Goal: Understand process/instructions: Learn how to perform a task or action

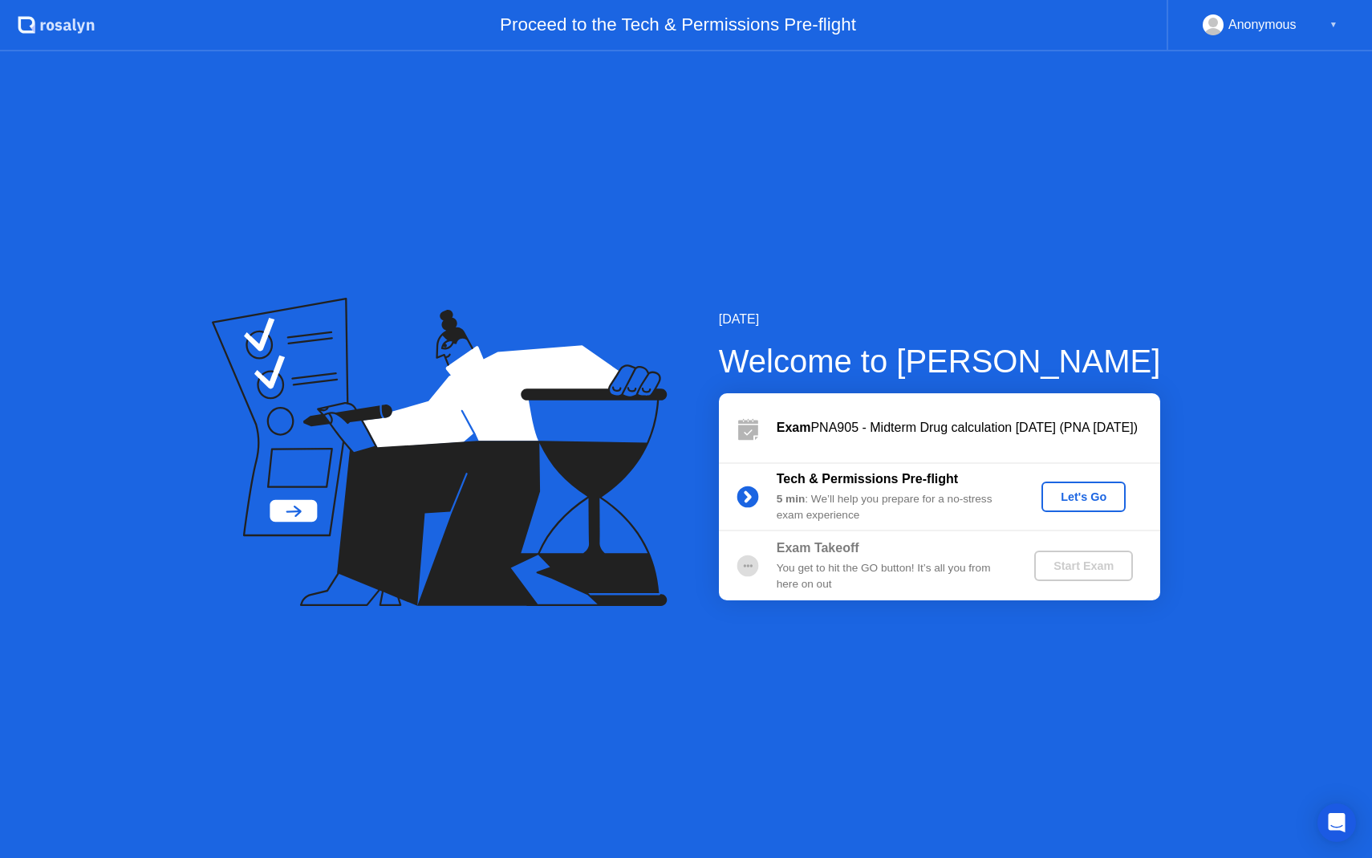
click at [1084, 490] on div "Let's Go" at bounding box center [1083, 496] width 71 height 13
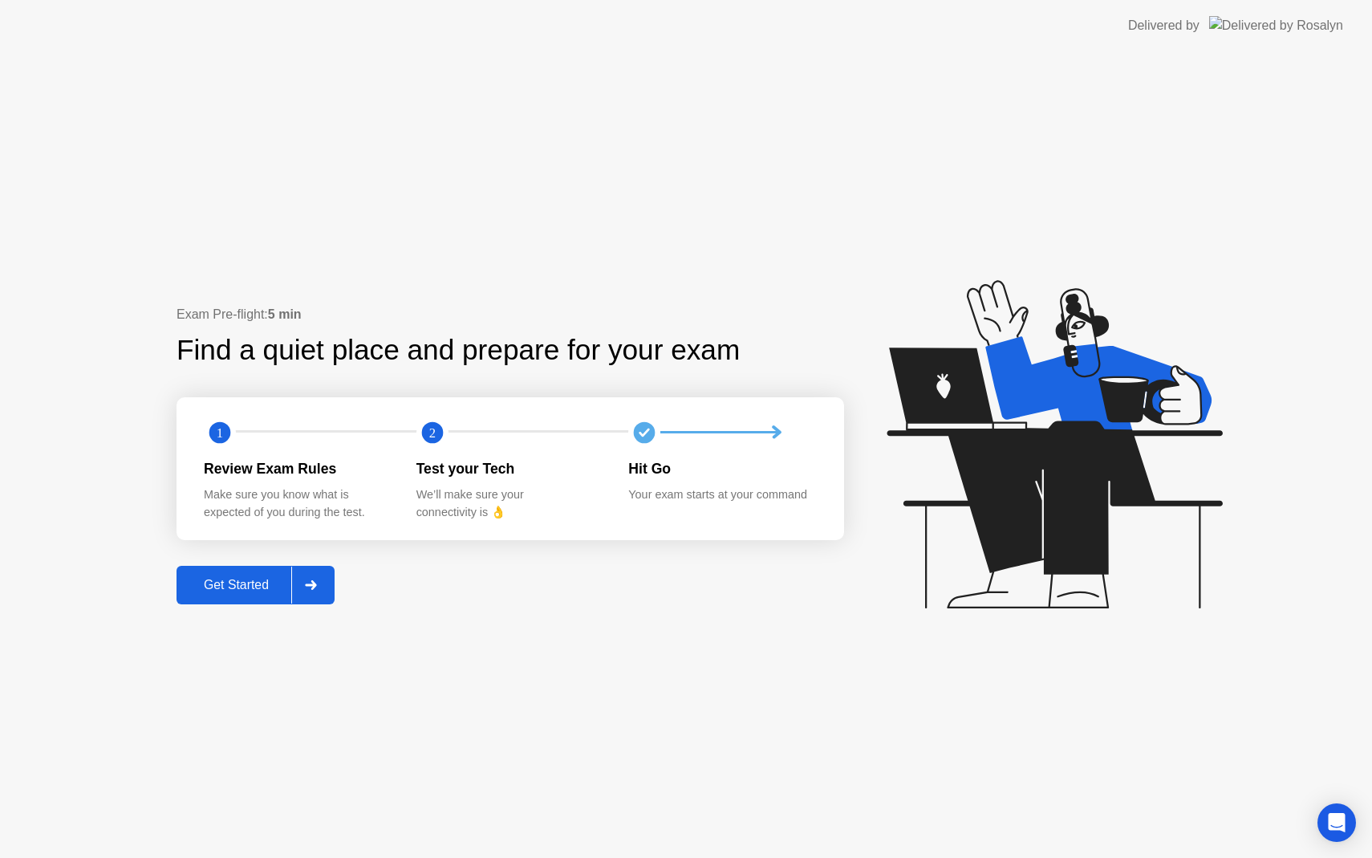
click at [246, 579] on div "Get Started" at bounding box center [236, 585] width 110 height 14
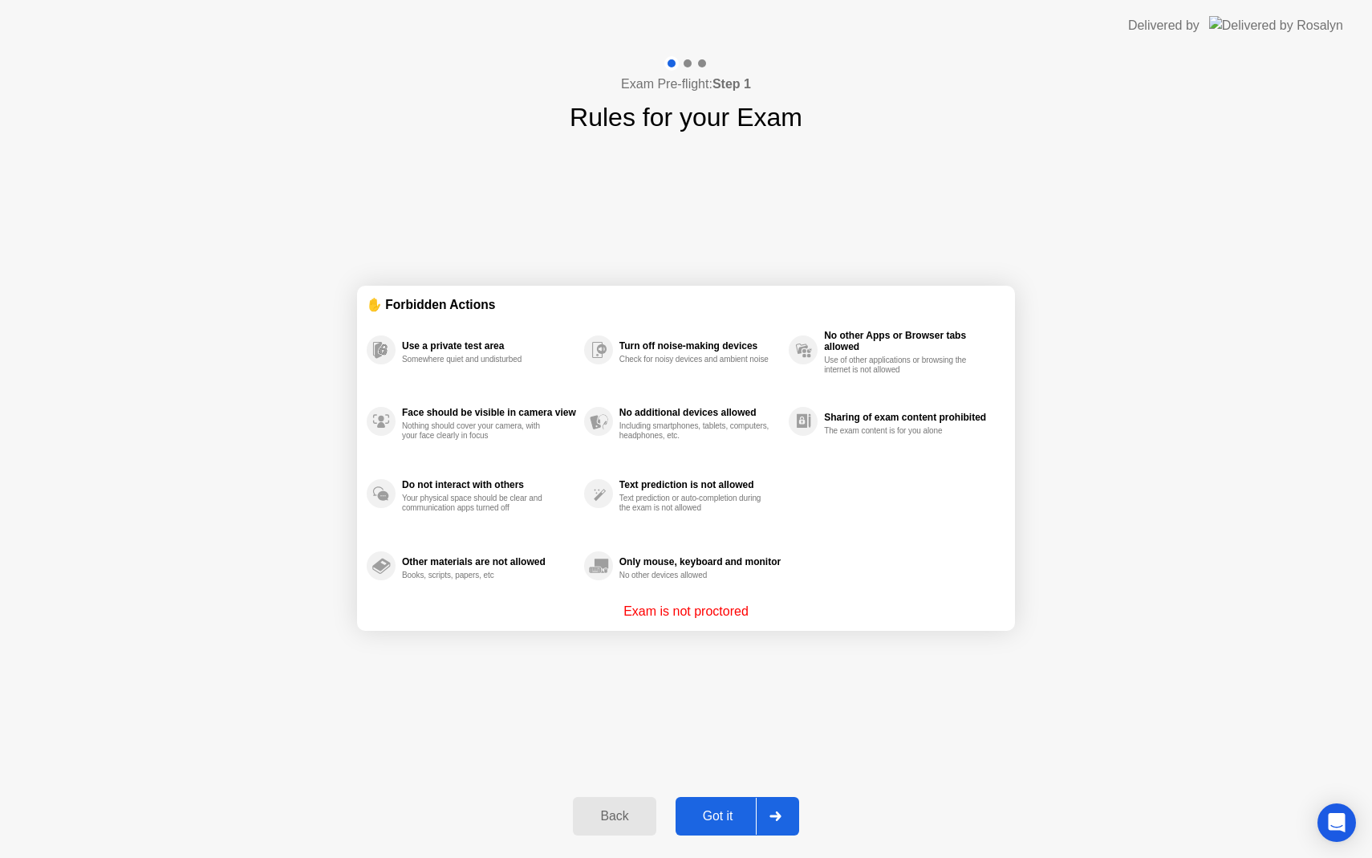
click at [723, 819] on div "Got it" at bounding box center [718, 816] width 75 height 14
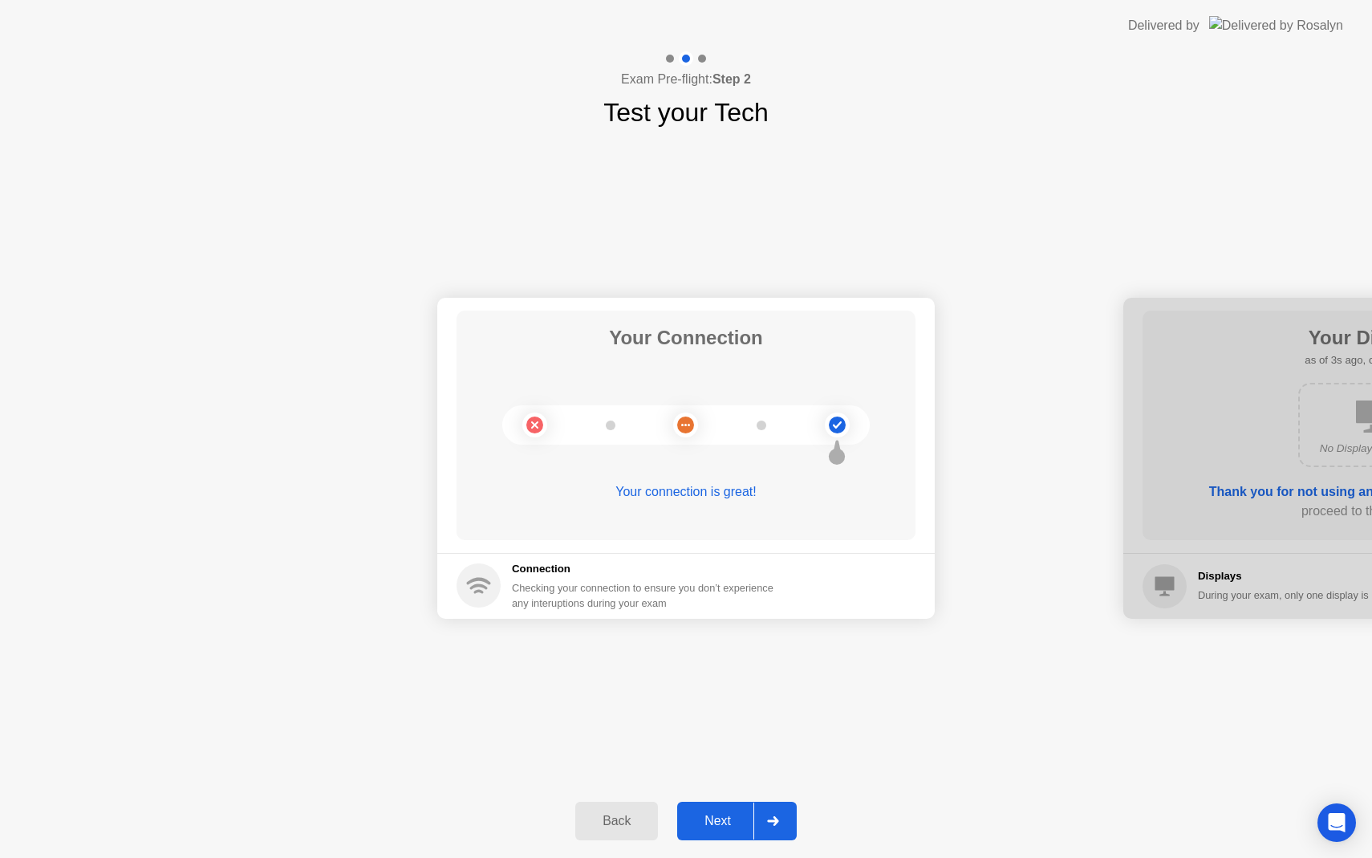
click at [724, 818] on div "Next" at bounding box center [717, 821] width 71 height 14
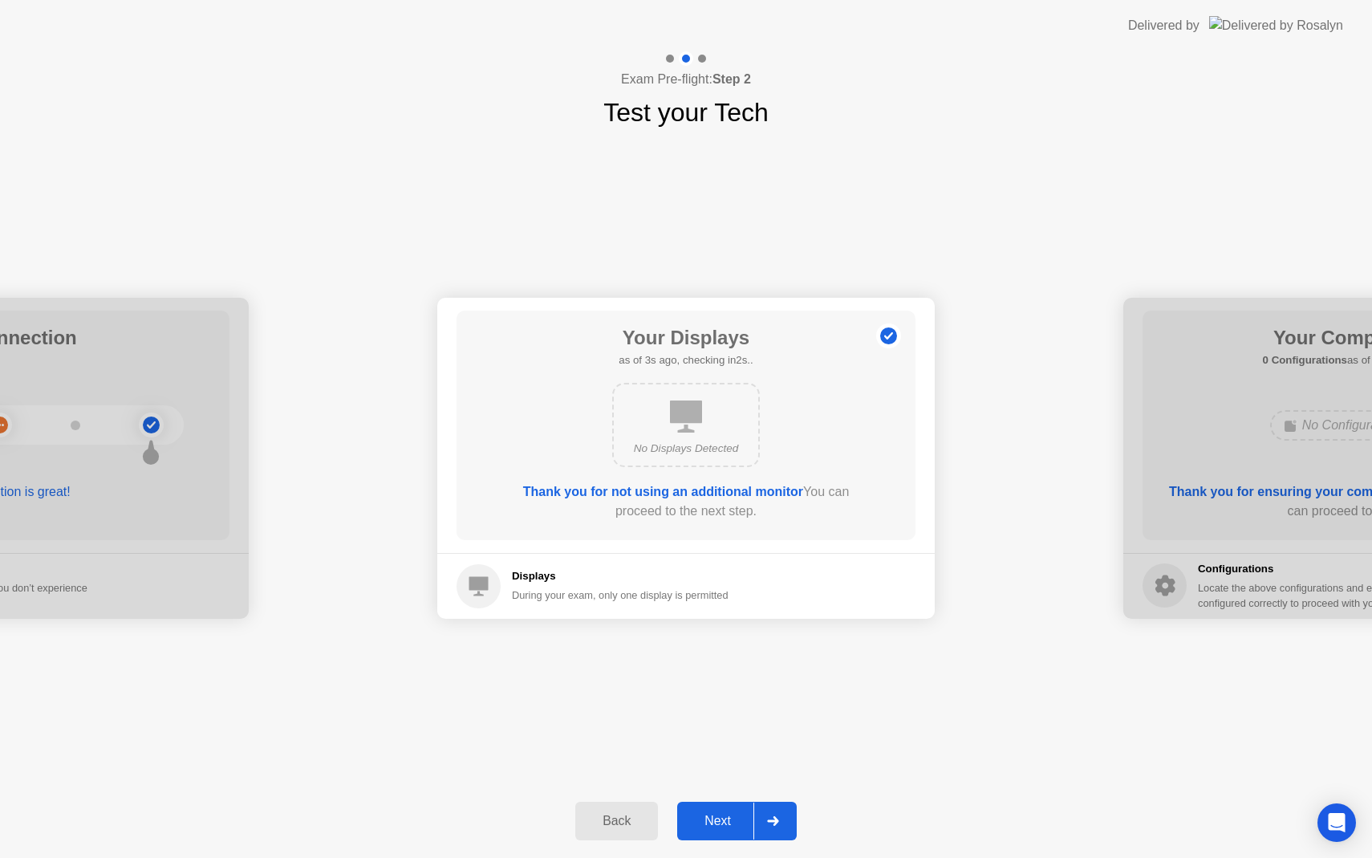
click at [717, 814] on div "Next" at bounding box center [717, 821] width 71 height 14
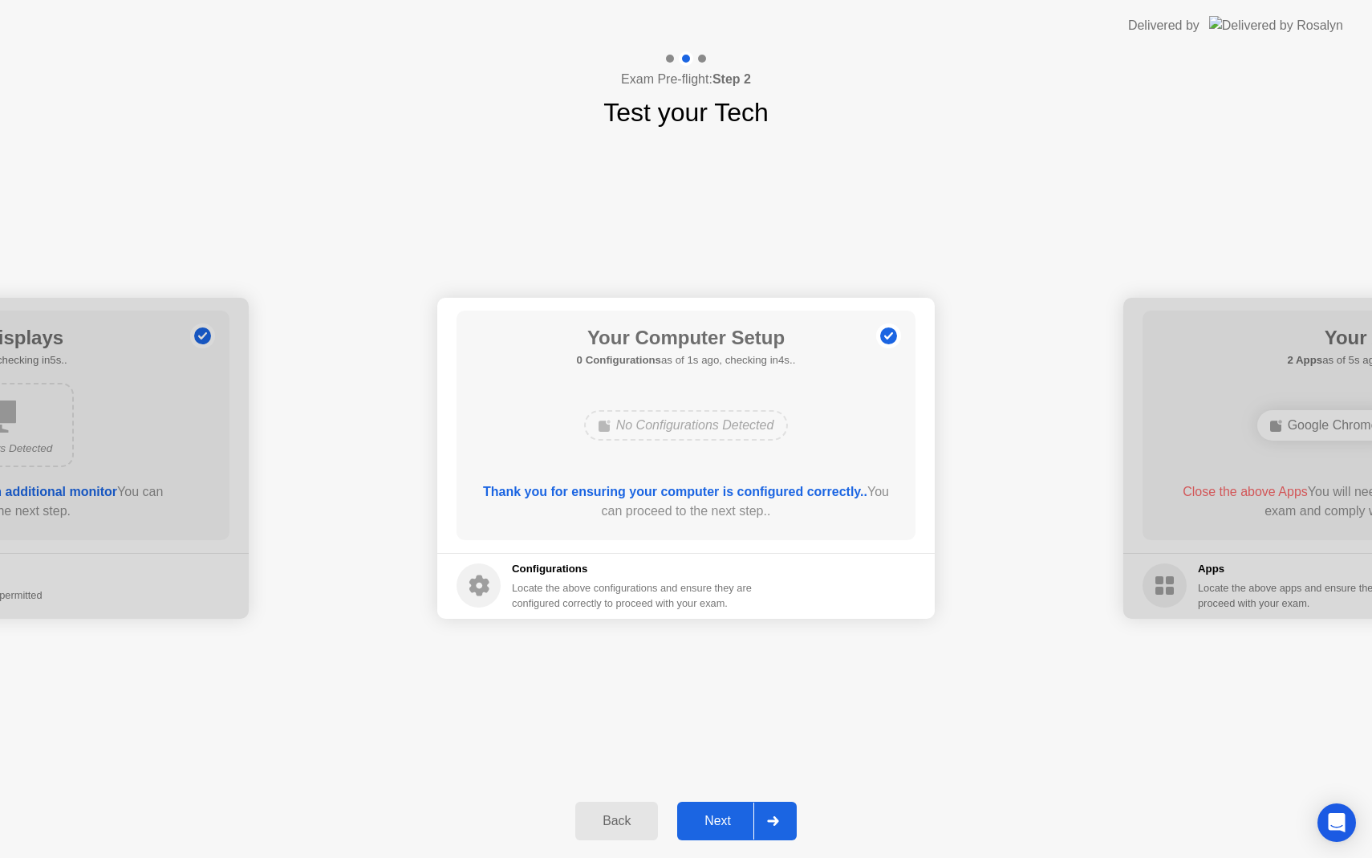
click at [721, 819] on div "Next" at bounding box center [717, 821] width 71 height 14
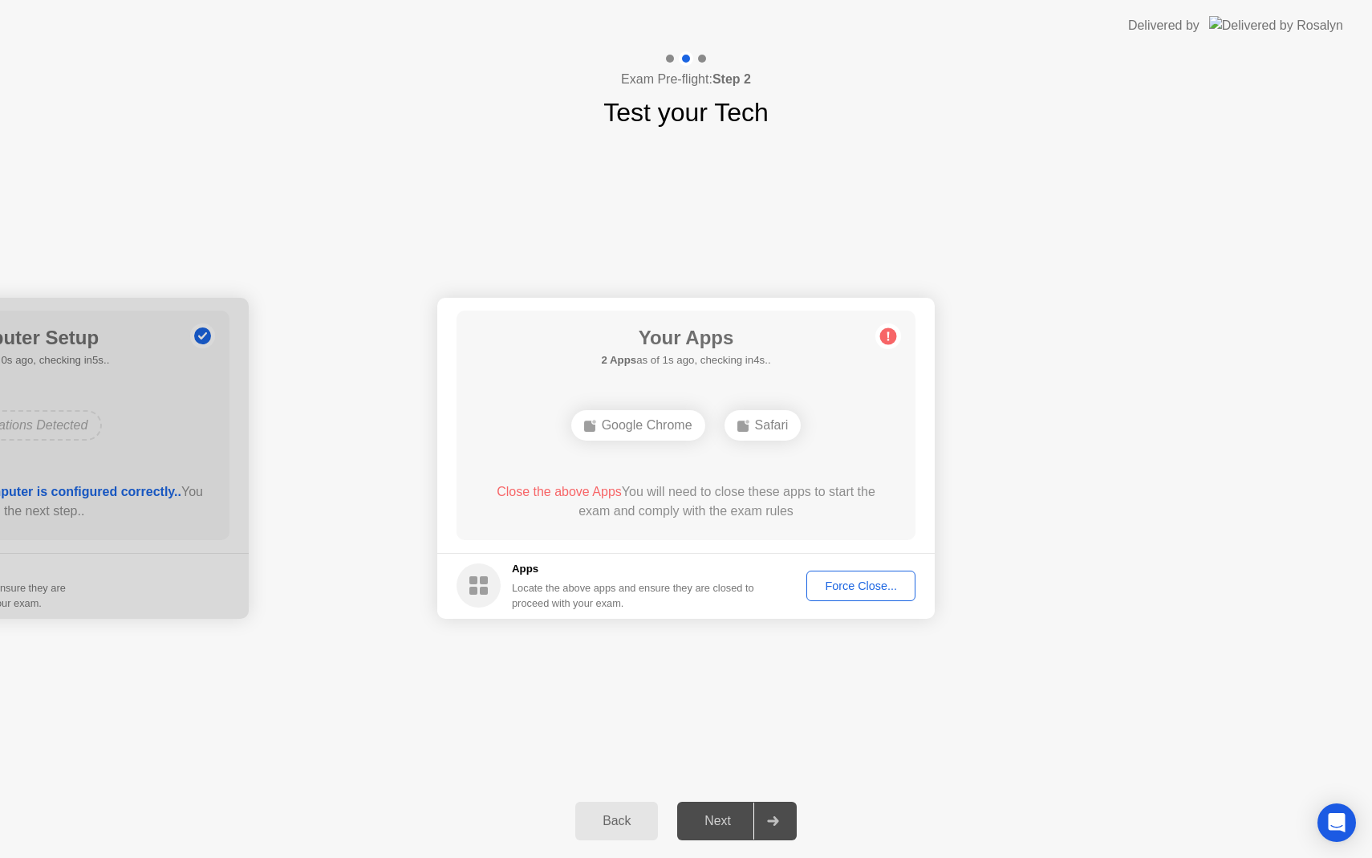
click at [710, 824] on div "Next" at bounding box center [717, 821] width 71 height 14
click at [859, 584] on div "Force Close..." at bounding box center [861, 585] width 98 height 13
click at [864, 586] on div "Force Close..." at bounding box center [861, 585] width 98 height 13
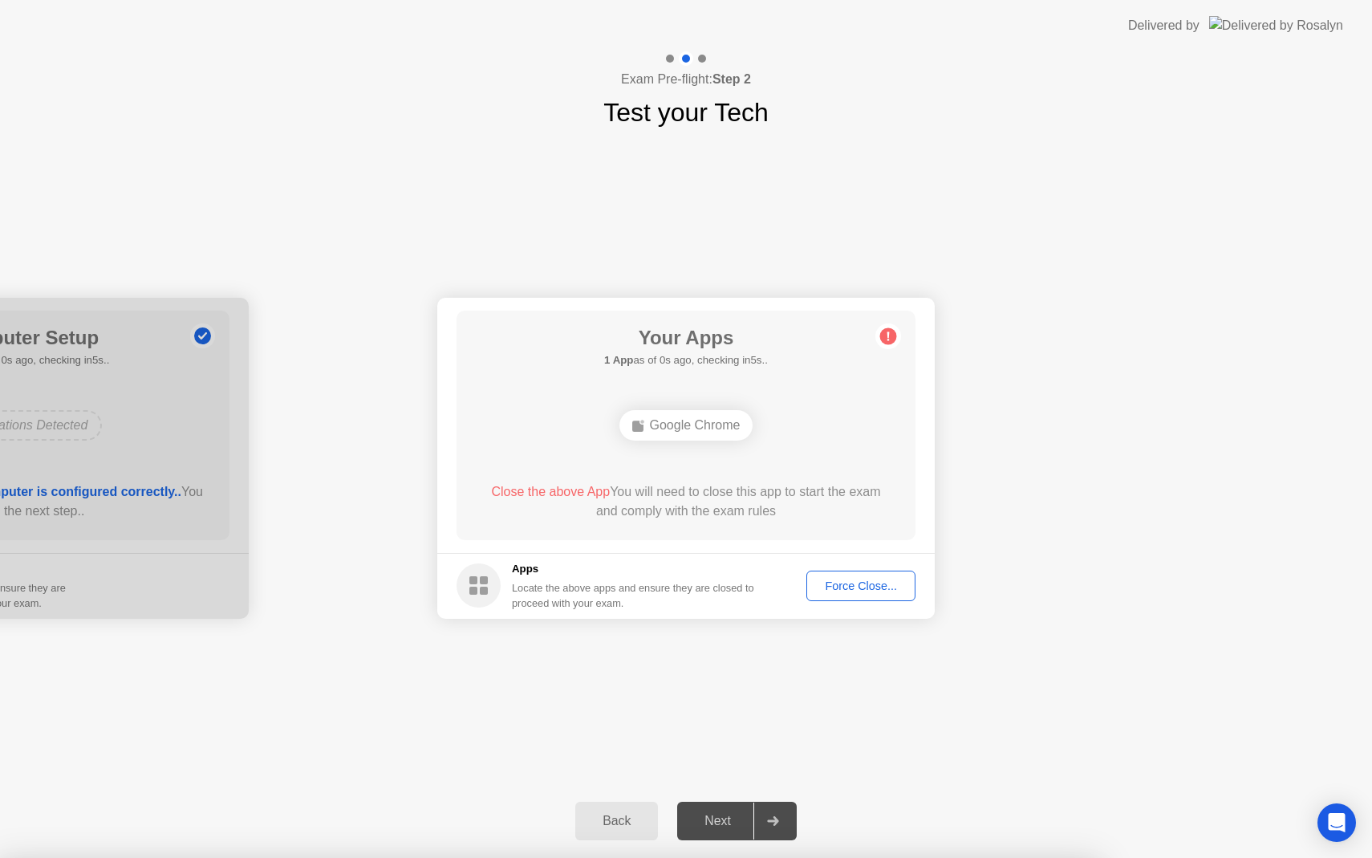
click at [888, 335] on icon at bounding box center [889, 335] width 2 height 9
click at [855, 583] on div "Force Close..." at bounding box center [861, 585] width 98 height 13
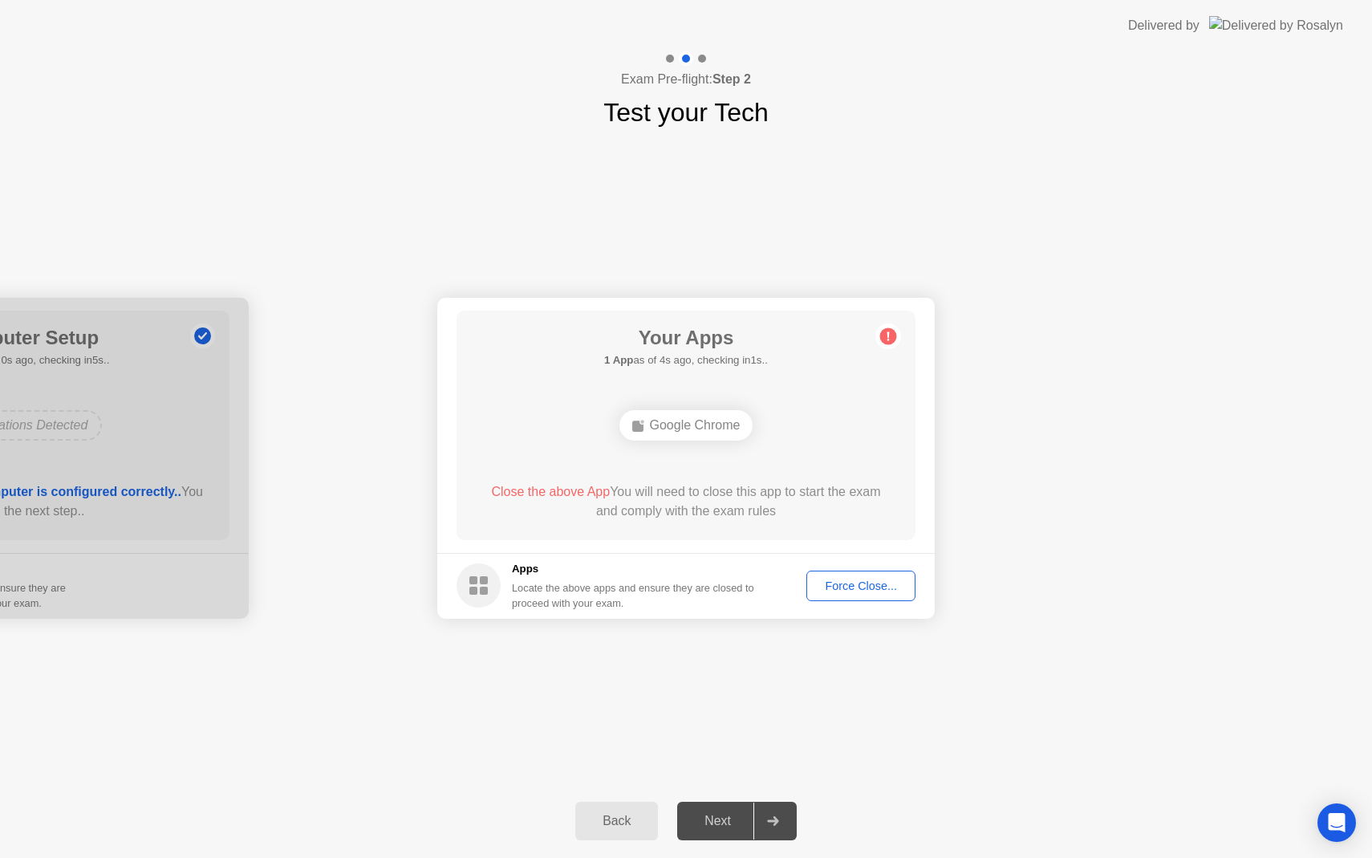
click at [701, 429] on div "Google Chrome" at bounding box center [687, 425] width 134 height 30
click at [888, 342] on circle at bounding box center [888, 335] width 17 height 17
click at [476, 594] on rect at bounding box center [474, 591] width 8 height 8
click at [862, 585] on div "Force Close..." at bounding box center [861, 585] width 98 height 13
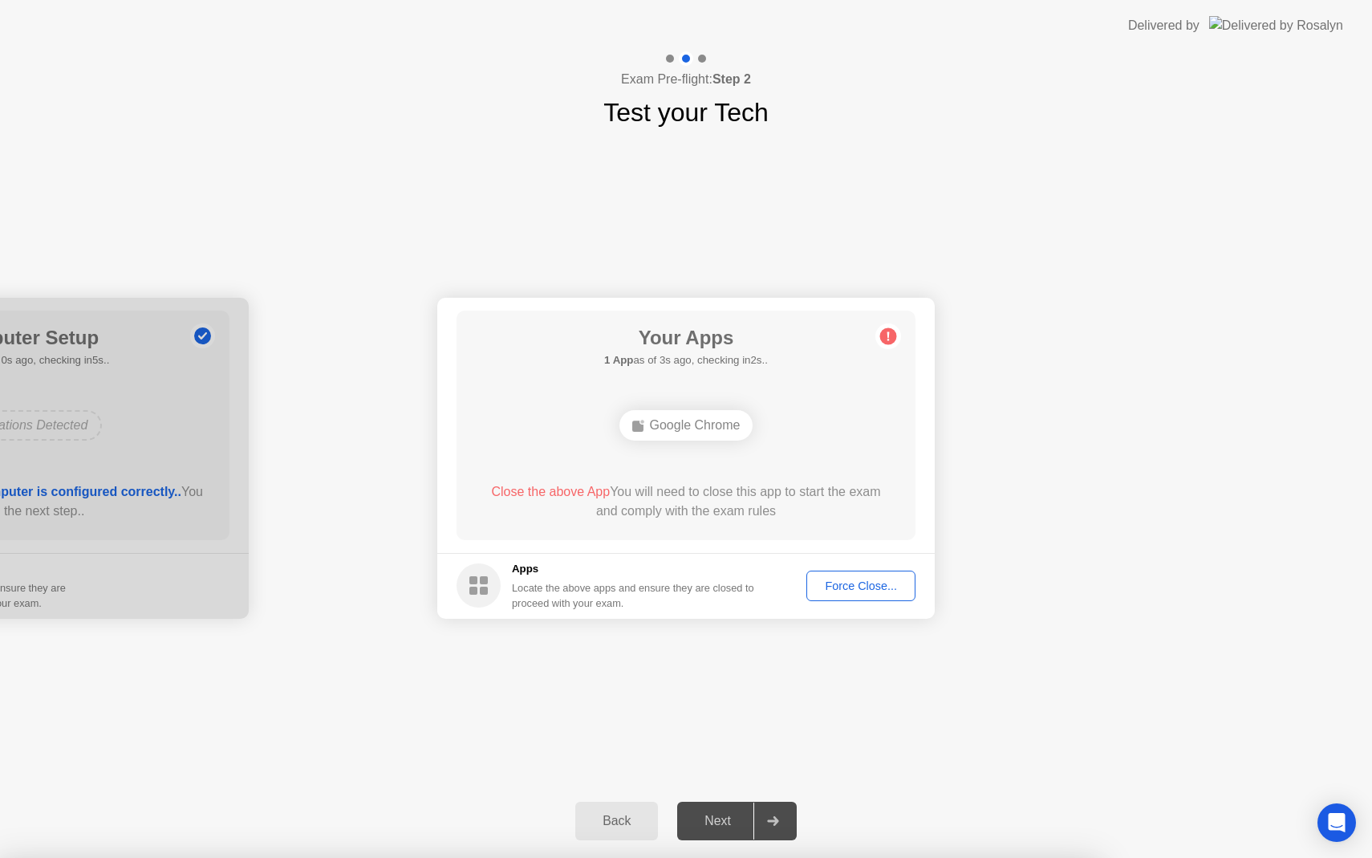
click at [714, 823] on div "Next" at bounding box center [717, 821] width 71 height 14
click at [846, 585] on div "Force Close..." at bounding box center [861, 585] width 98 height 13
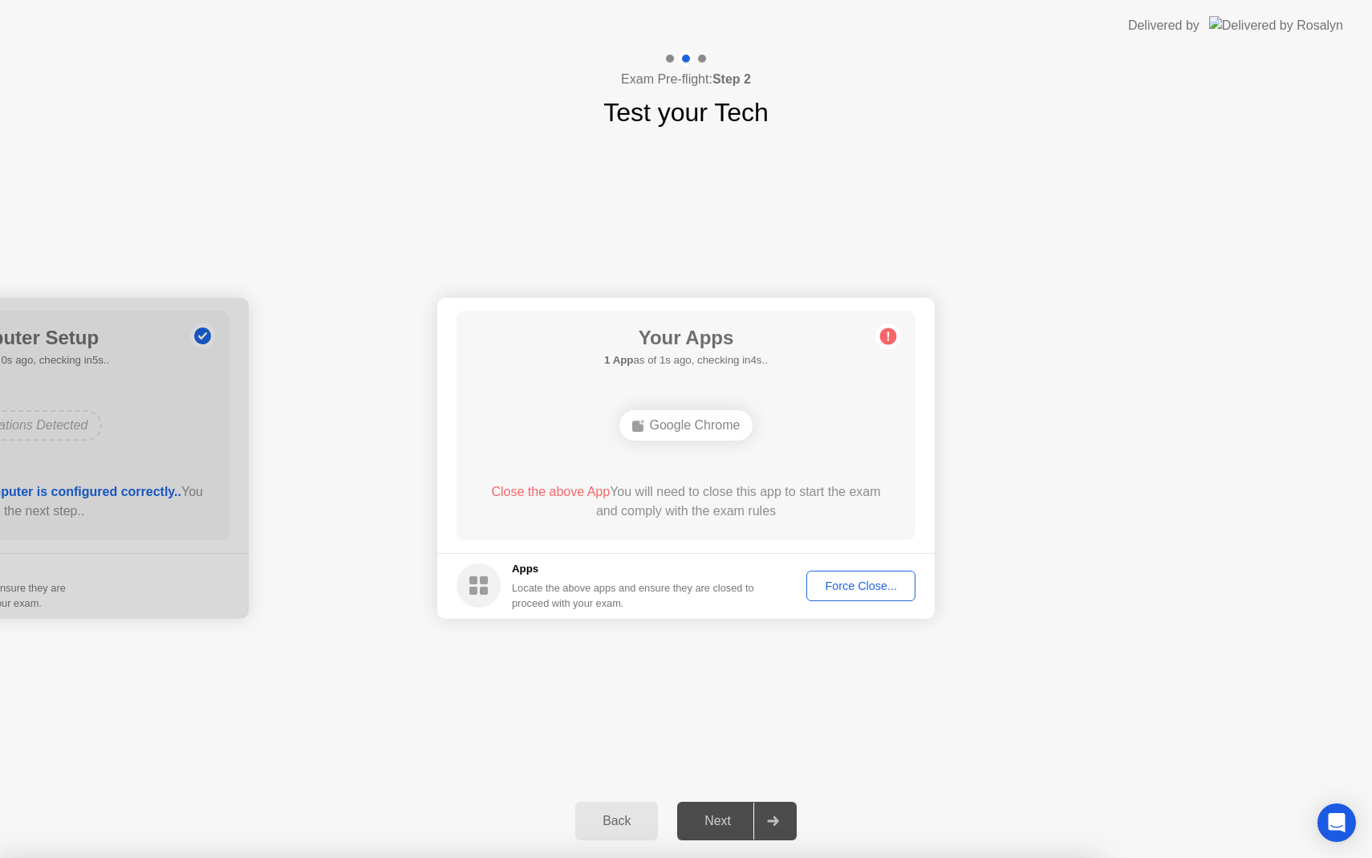
click at [874, 597] on button "Force Close..." at bounding box center [861, 586] width 109 height 30
drag, startPoint x: 689, startPoint y: 529, endPoint x: 730, endPoint y: 525, distance: 40.3
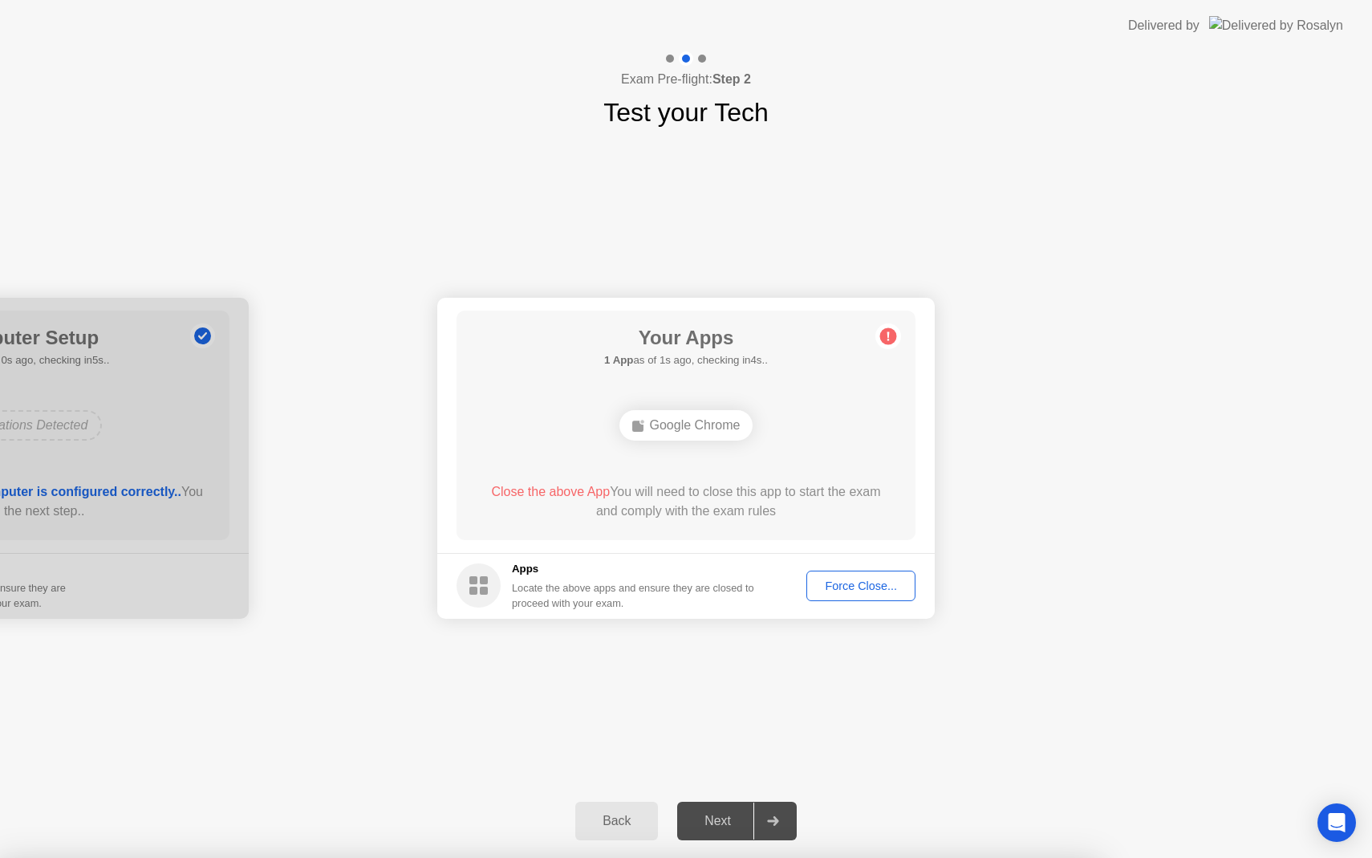
drag, startPoint x: 624, startPoint y: 522, endPoint x: 628, endPoint y: 510, distance: 11.9
click at [608, 500] on div "Close the above App You will need to close this app to start the exam and compl…" at bounding box center [686, 501] width 413 height 39
click at [479, 598] on circle at bounding box center [479, 585] width 44 height 44
click at [710, 410] on div "Google Chrome" at bounding box center [687, 425] width 134 height 30
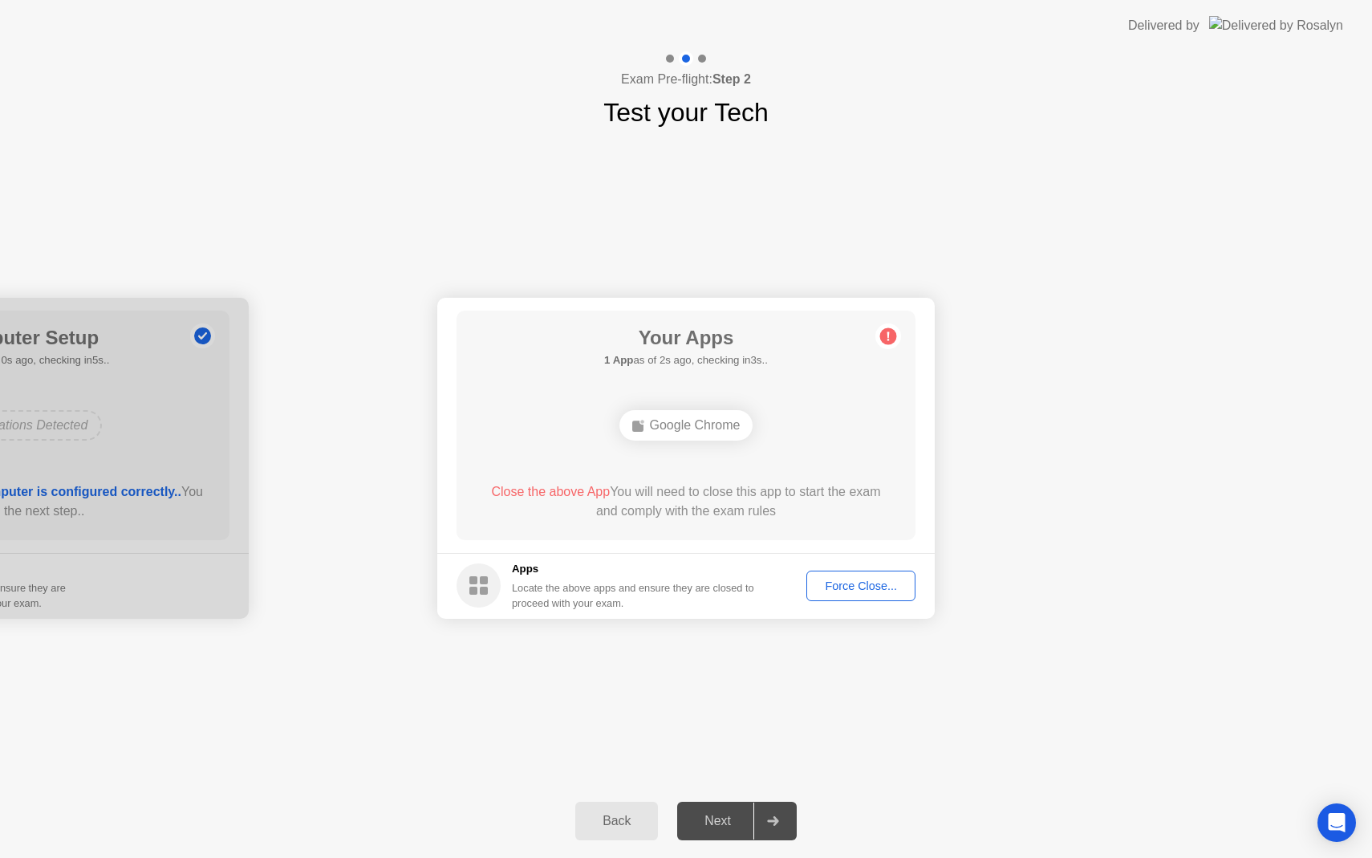
click at [844, 598] on button "Force Close..." at bounding box center [861, 586] width 109 height 30
drag, startPoint x: 687, startPoint y: 458, endPoint x: 686, endPoint y: 331, distance: 126.8
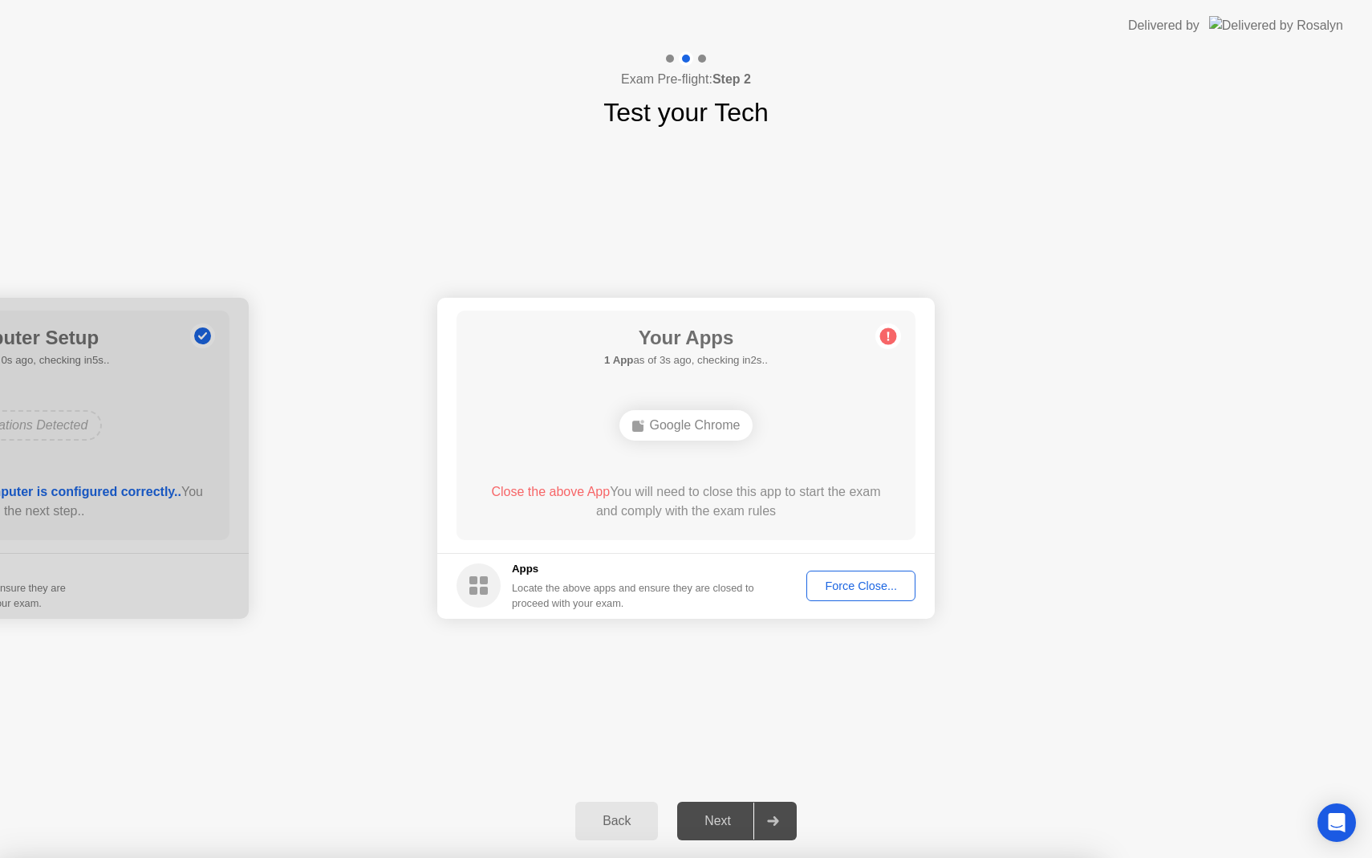
drag, startPoint x: 738, startPoint y: 826, endPoint x: 1013, endPoint y: 547, distance: 391.6
click at [1010, 548] on div "Exam Pre-flight: Step 2 Test your Tech Your Connection Your connection is great…" at bounding box center [686, 454] width 1372 height 807
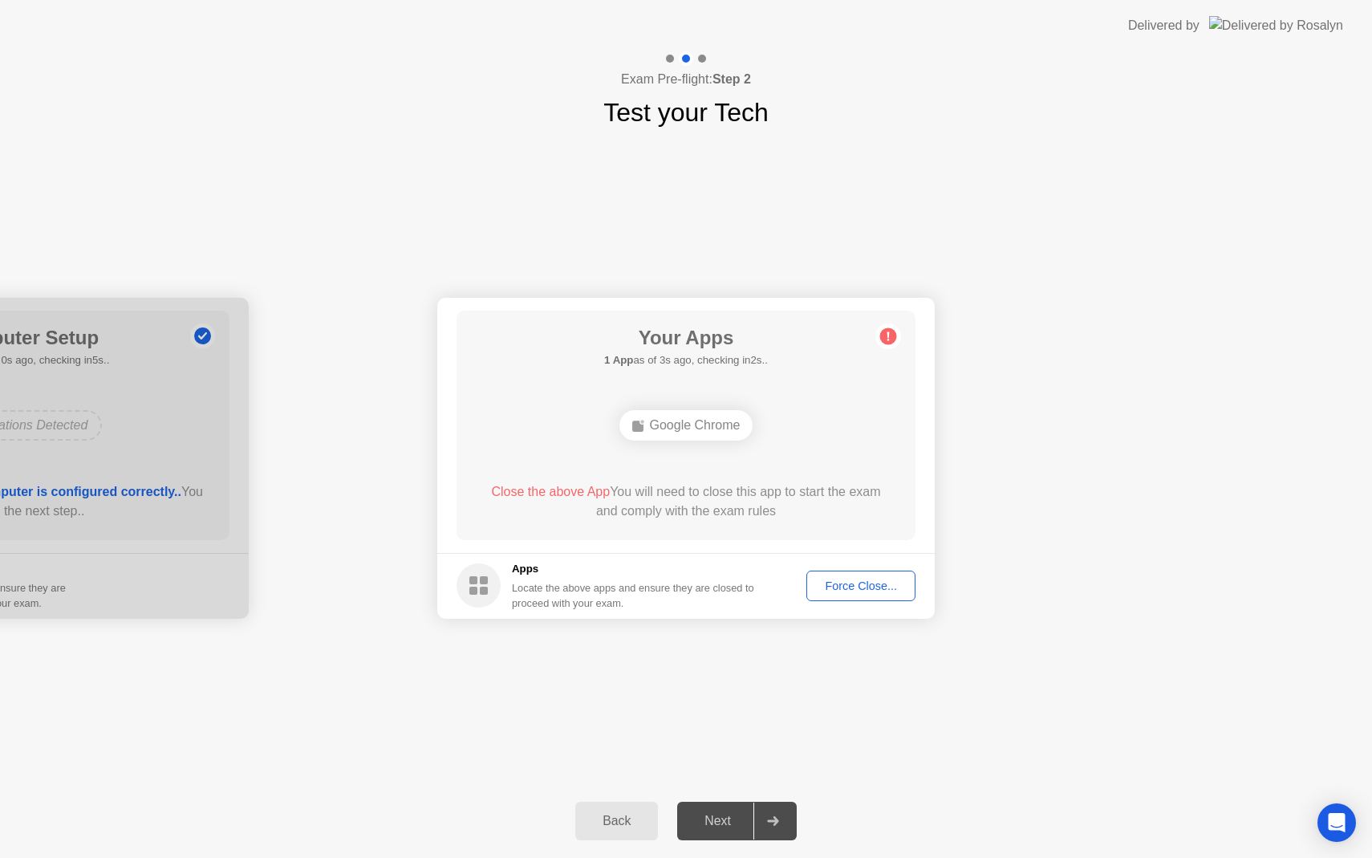
click at [619, 826] on div "Back" at bounding box center [616, 821] width 73 height 14
